Goal: Find specific page/section: Find specific page/section

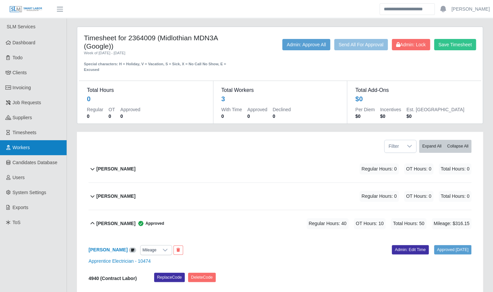
click at [17, 145] on span "Workers" at bounding box center [21, 147] width 17 height 5
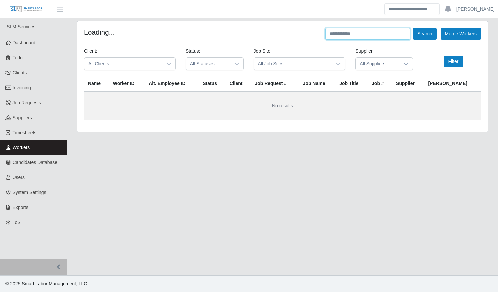
click at [358, 35] on input "text" at bounding box center [367, 34] width 85 height 12
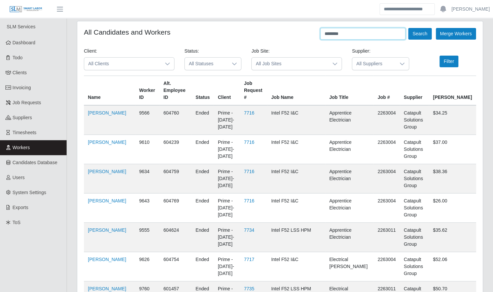
type input "********"
click at [408, 28] on button "Search" at bounding box center [419, 34] width 23 height 12
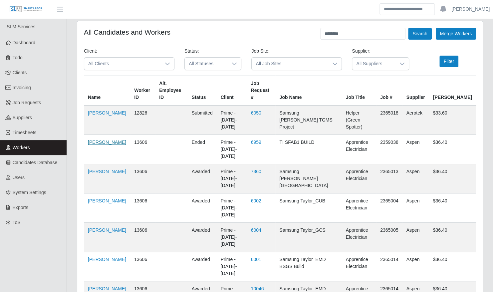
click at [90, 139] on link "Ali Diaz" at bounding box center [107, 141] width 38 height 5
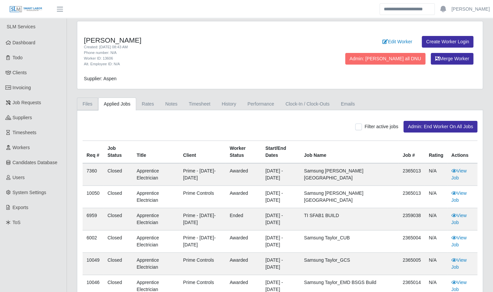
click at [86, 101] on link "Files" at bounding box center [87, 104] width 21 height 13
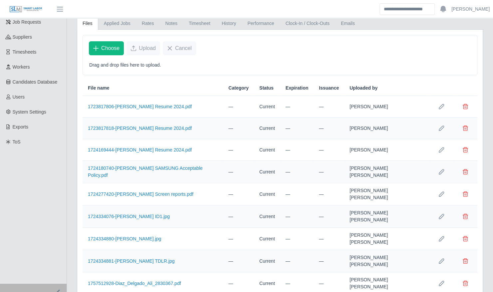
scroll to position [99, 0]
